Goal: Navigation & Orientation: Find specific page/section

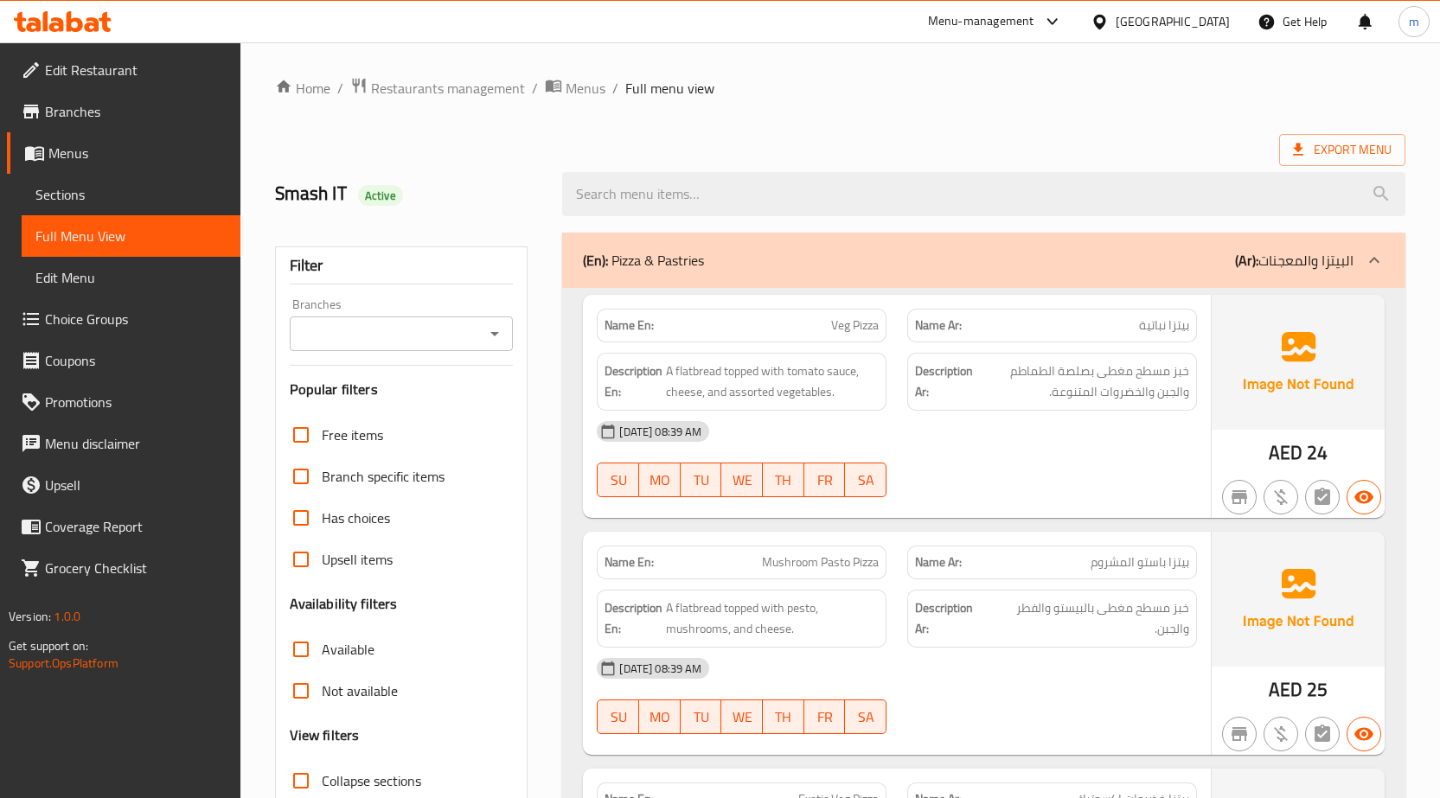
scroll to position [5808, 0]
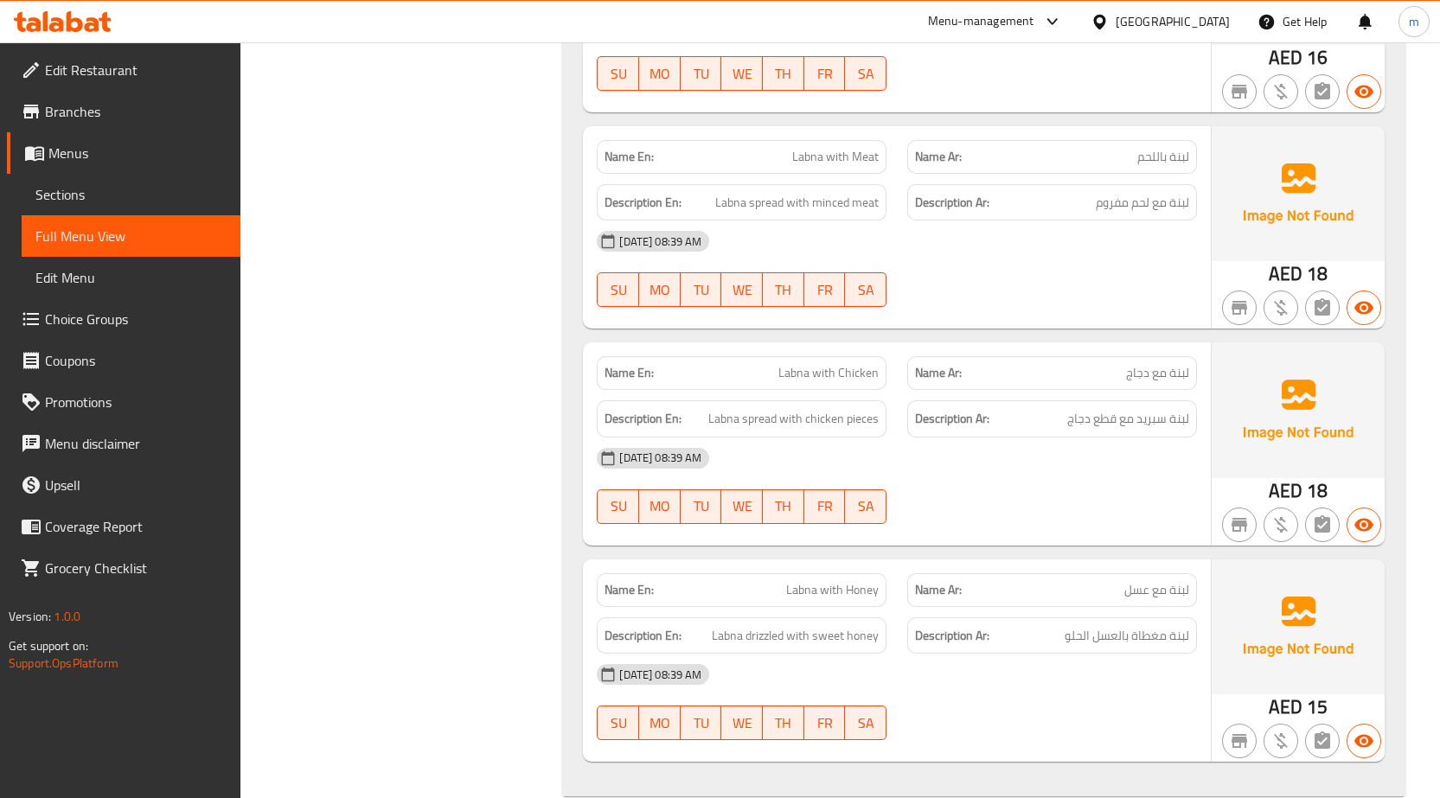
click at [106, 27] on icon at bounding box center [105, 22] width 12 height 20
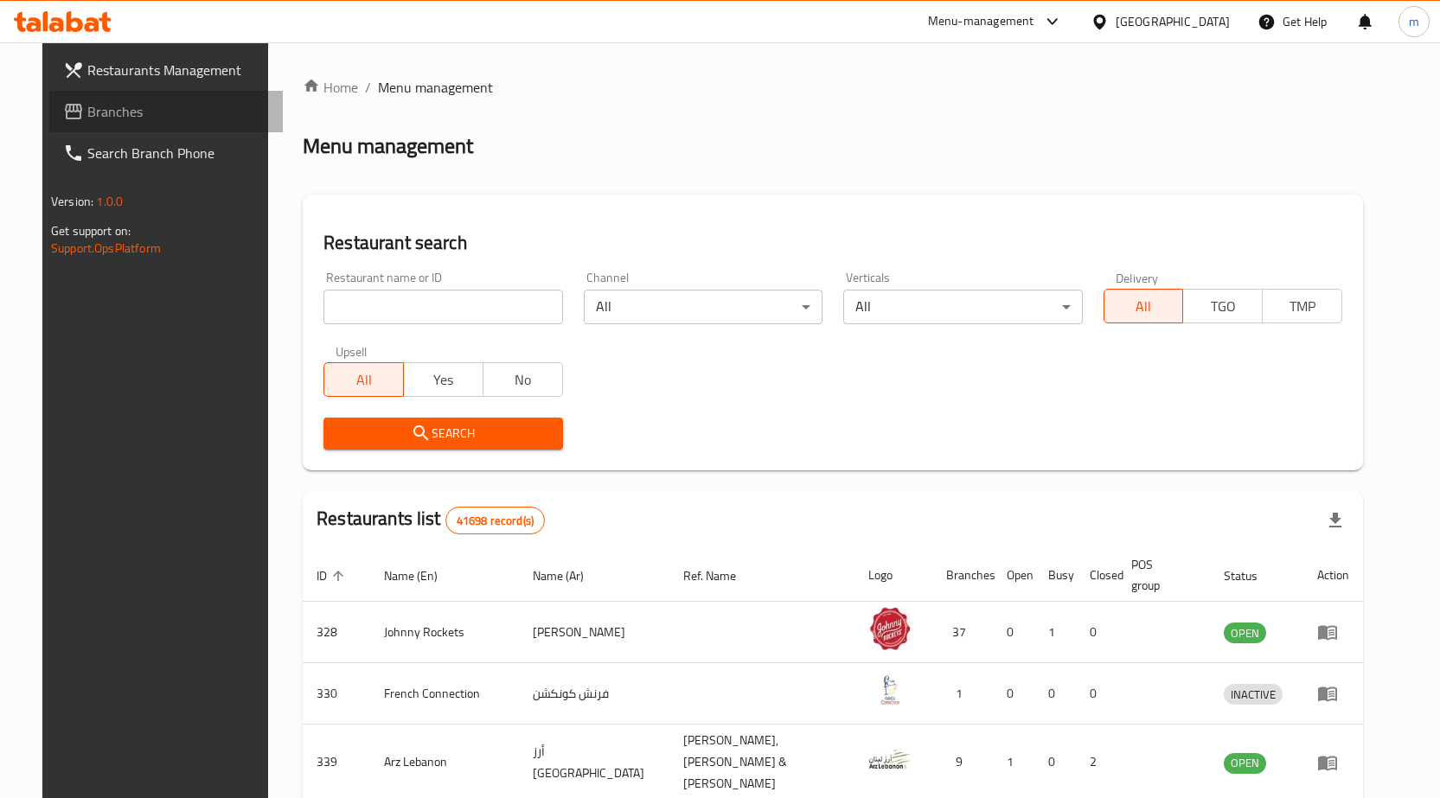
click at [114, 117] on span "Branches" at bounding box center [178, 111] width 182 height 21
